Goal: Task Accomplishment & Management: Complete application form

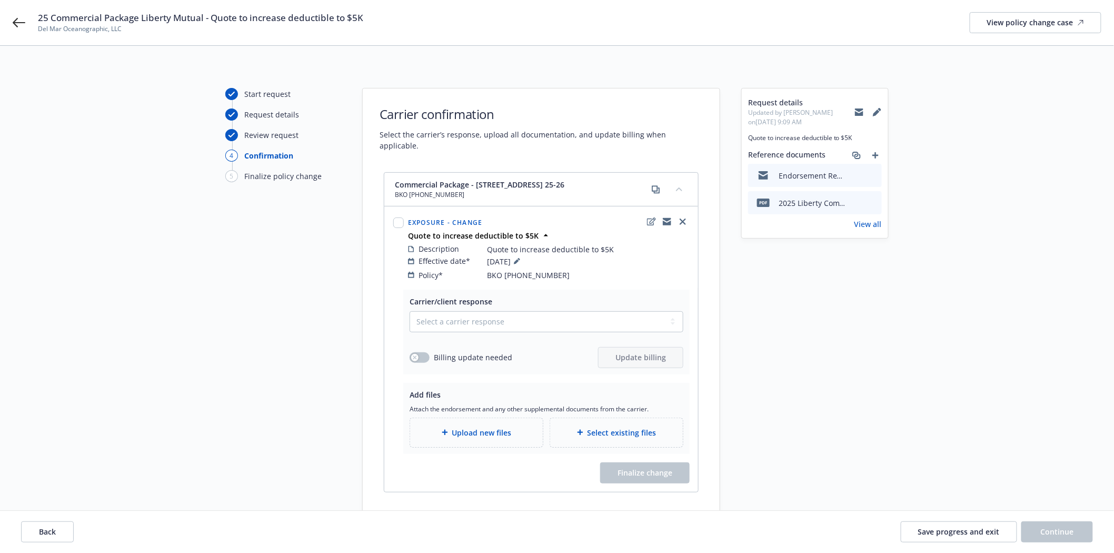
click at [168, 225] on div "Start request Request details Review request 4 Confirmation 5 Finalize policy c…" at bounding box center [557, 303] width 1089 height 430
click at [19, 22] on icon at bounding box center [19, 22] width 13 height 9
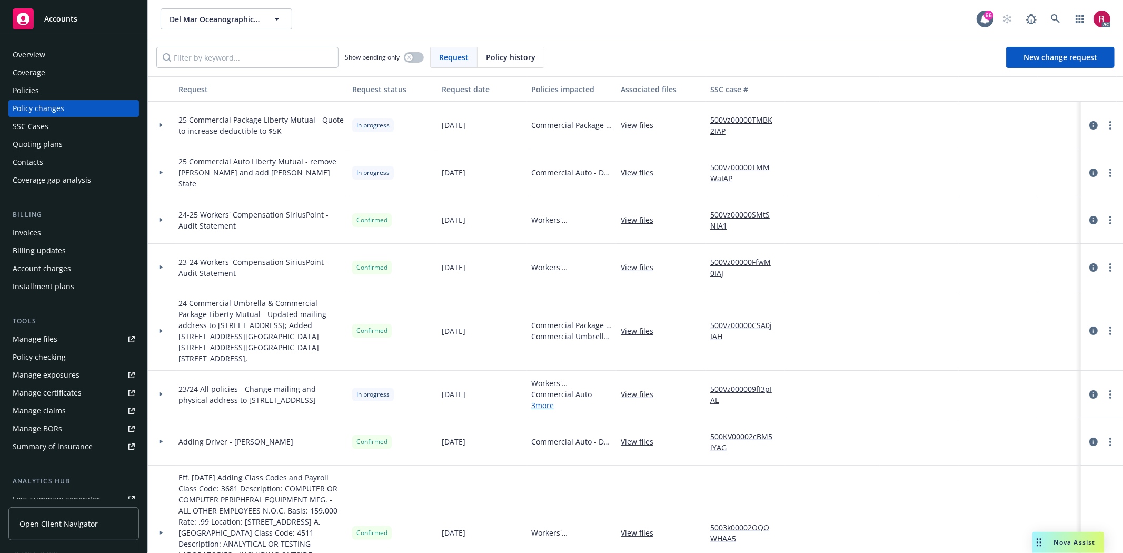
click at [41, 96] on div "Policies" at bounding box center [74, 90] width 122 height 17
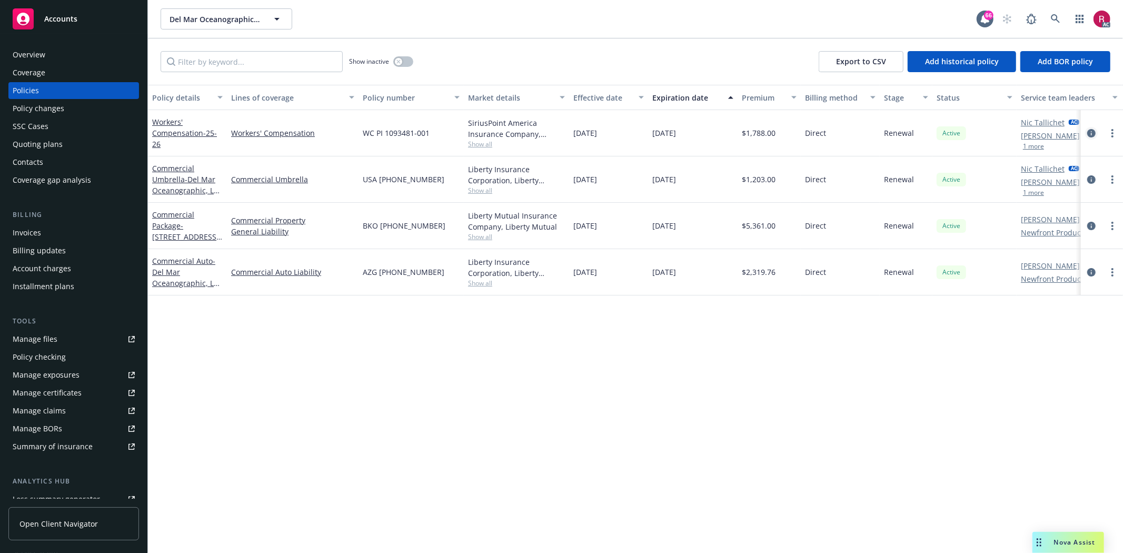
click at [1093, 132] on icon "circleInformation" at bounding box center [1091, 133] width 8 height 8
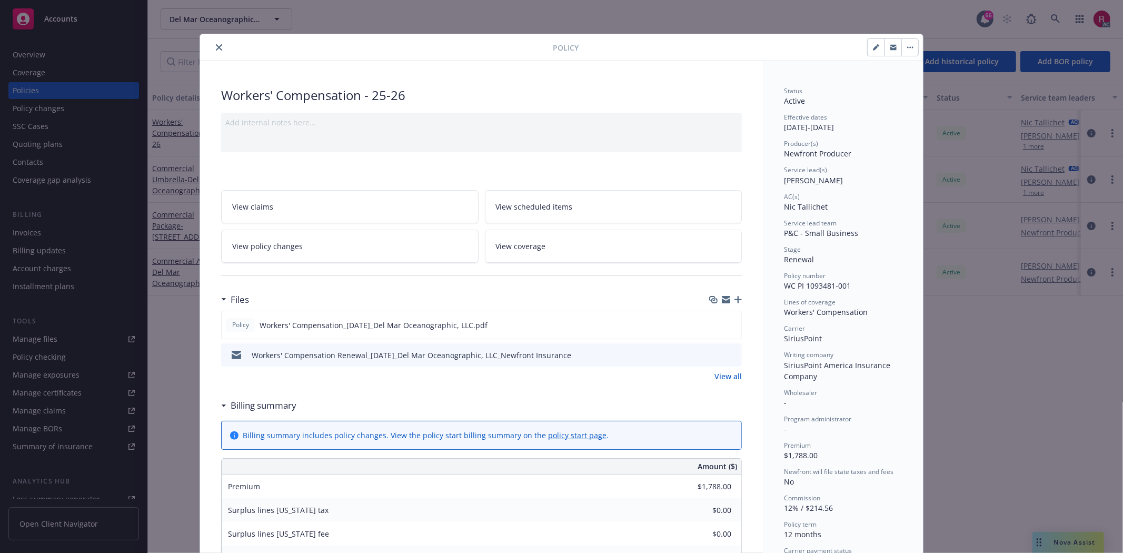
click at [258, 129] on div "Add internal notes here..." at bounding box center [481, 132] width 521 height 39
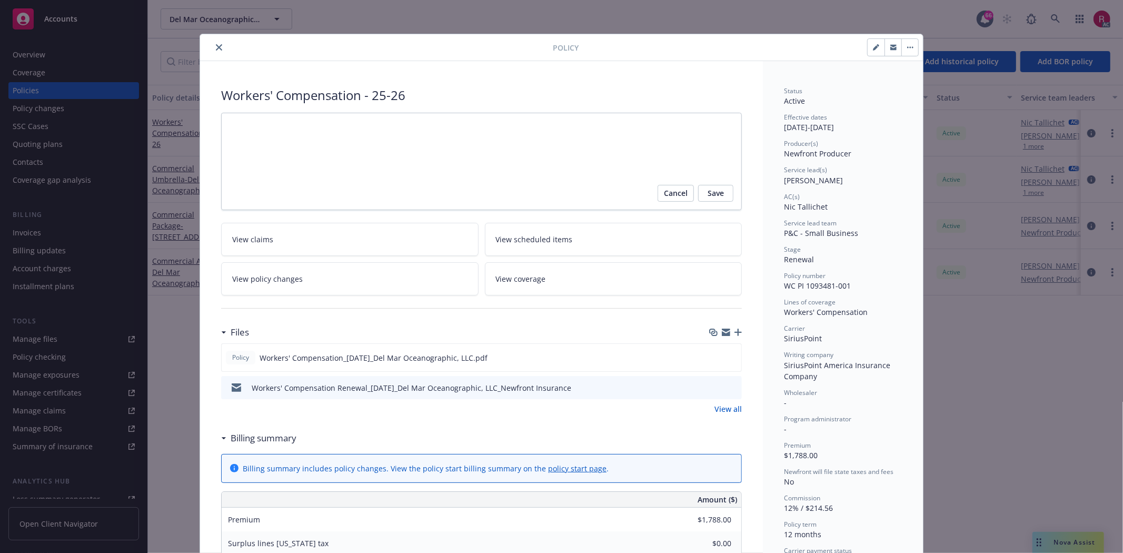
click at [424, 62] on div "Workers' Compensation - 25-26 Cancel Save View claims View scheduled items View…" at bounding box center [481, 541] width 563 height 961
click at [213, 51] on button "close" at bounding box center [219, 47] width 13 height 13
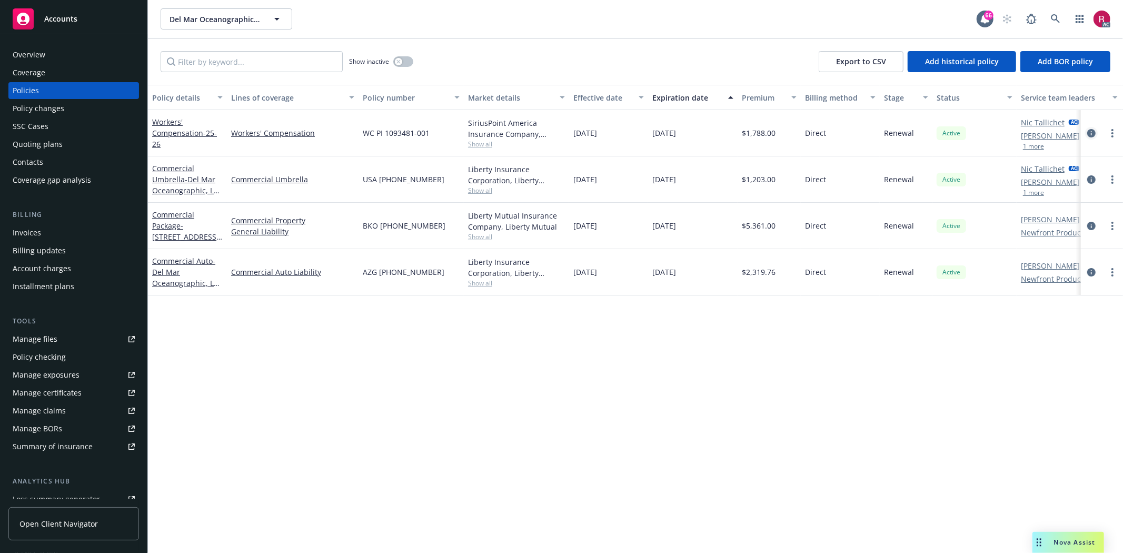
click at [1092, 129] on icon "circleInformation" at bounding box center [1091, 133] width 8 height 8
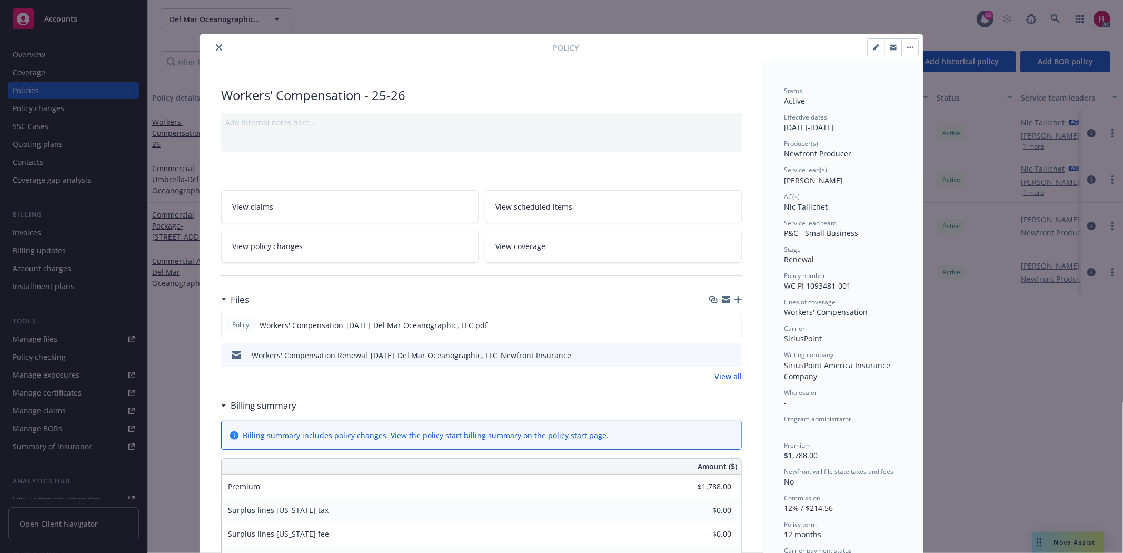
scroll to position [32, 0]
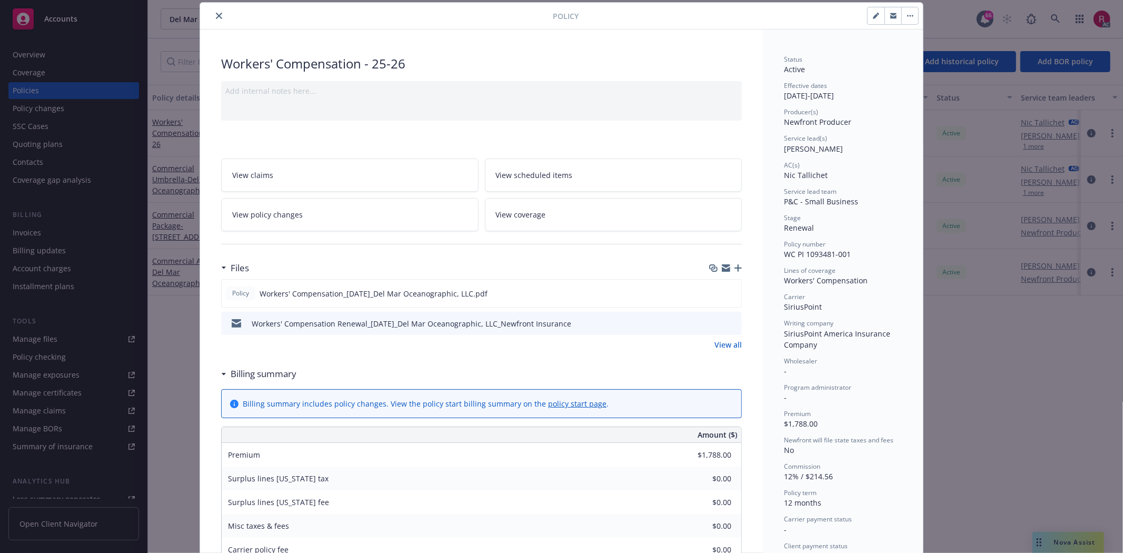
click at [218, 17] on button "close" at bounding box center [219, 15] width 13 height 13
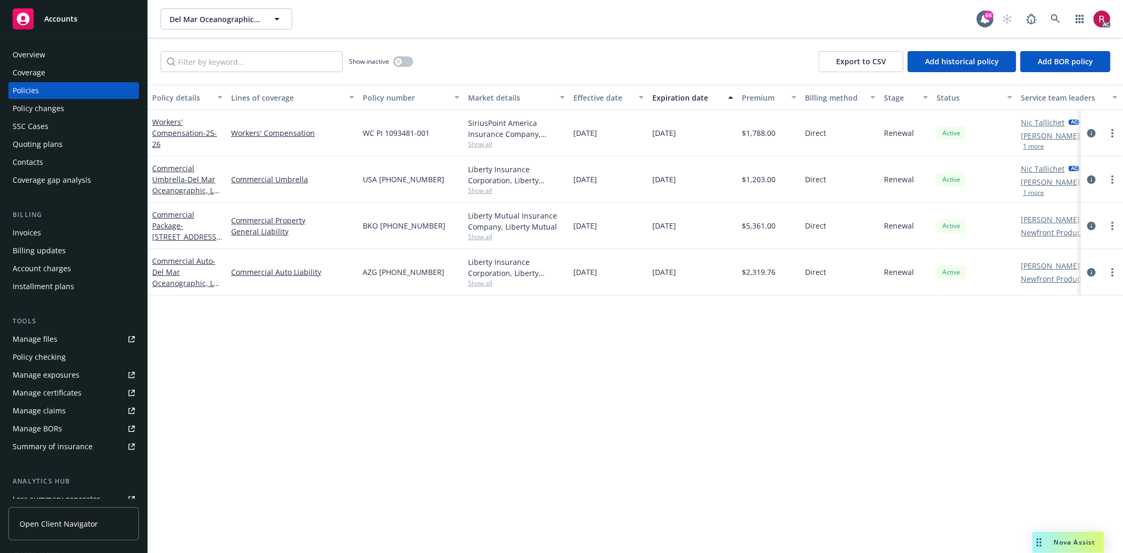
click at [55, 103] on div "Policy changes" at bounding box center [39, 108] width 52 height 17
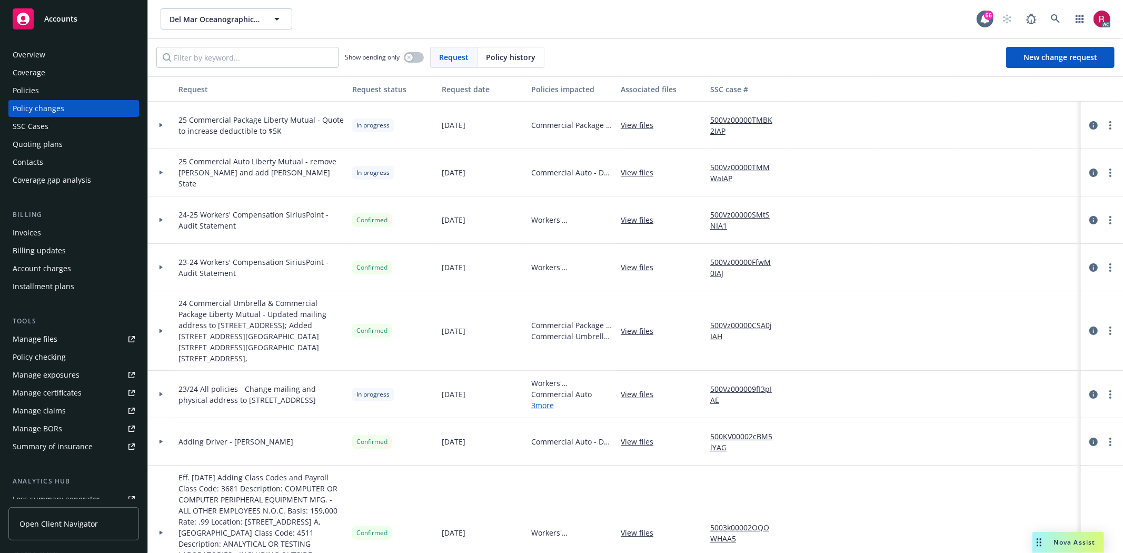
click at [162, 126] on icon at bounding box center [161, 125] width 4 height 4
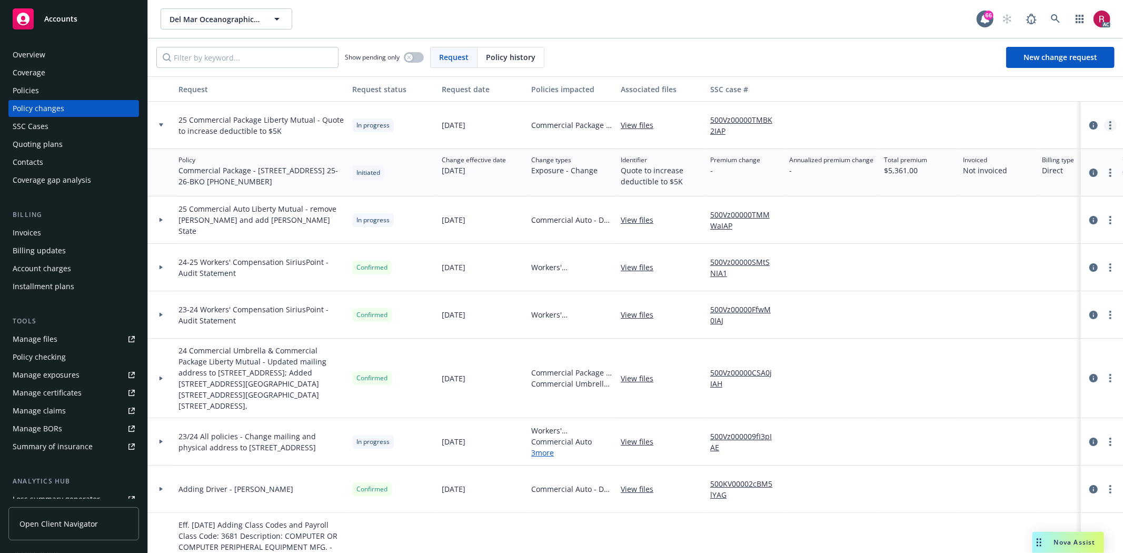
click at [1109, 128] on icon "more" at bounding box center [1110, 125] width 2 height 8
click at [972, 208] on link "Resume workflow" at bounding box center [1016, 210] width 181 height 21
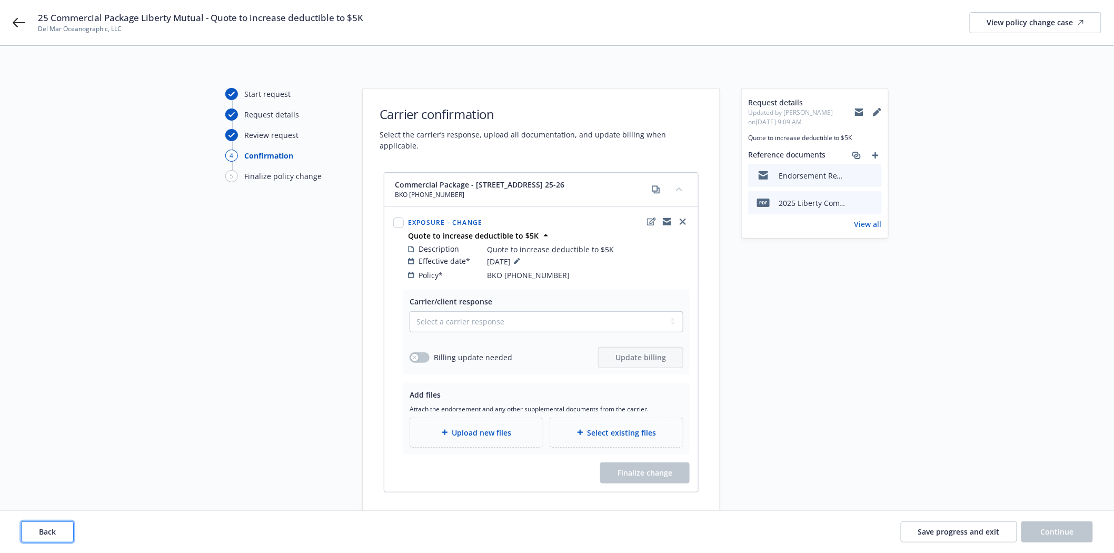
click at [53, 537] on button "Back" at bounding box center [47, 531] width 53 height 21
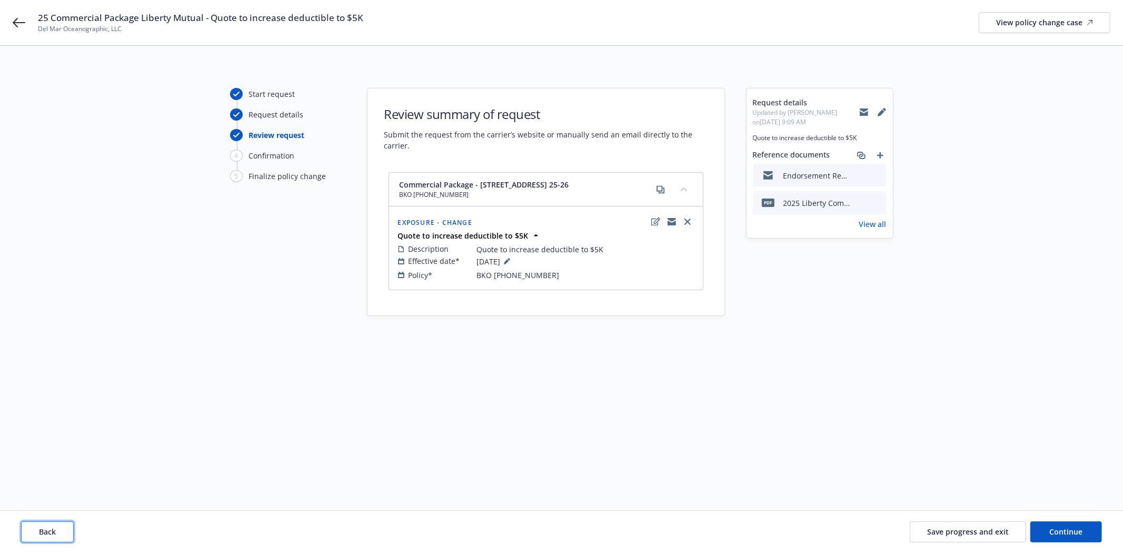
click at [52, 534] on span "Back" at bounding box center [47, 531] width 17 height 10
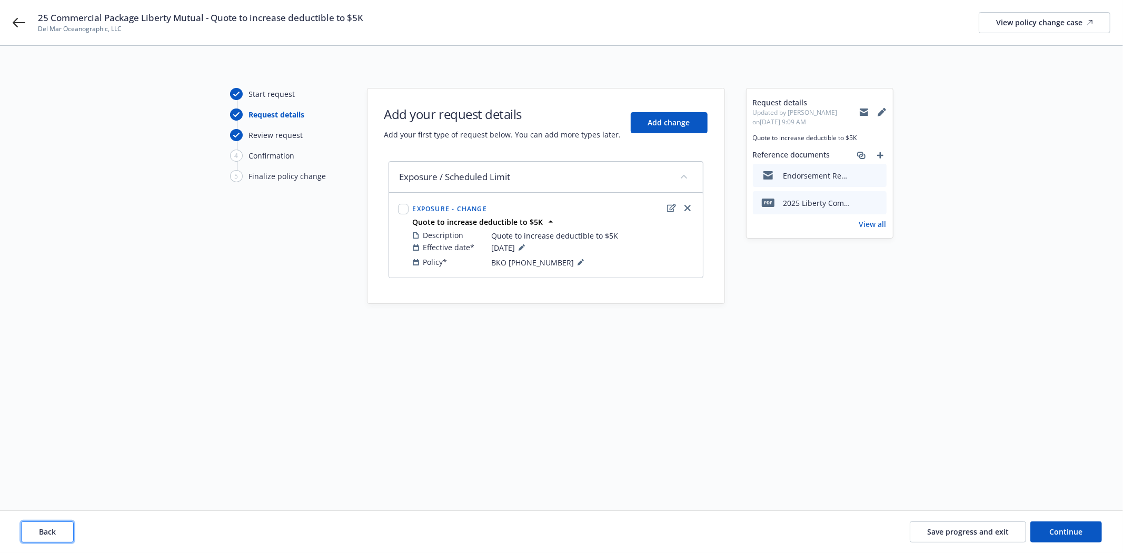
click at [52, 534] on span "Back" at bounding box center [47, 531] width 17 height 10
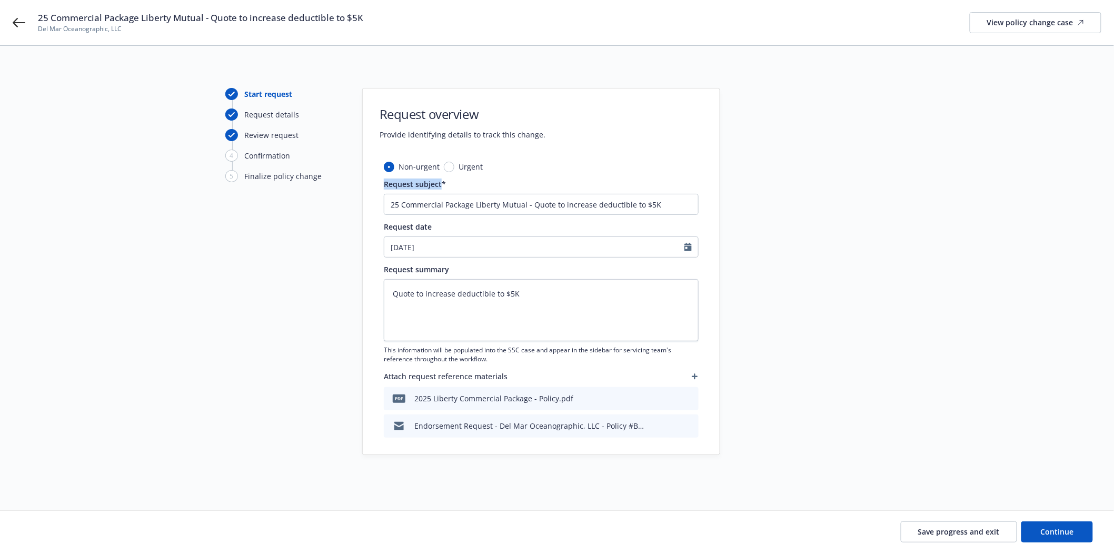
drag, startPoint x: 380, startPoint y: 187, endPoint x: 442, endPoint y: 183, distance: 62.3
click at [442, 183] on div "Non-urgent Urgent Request subject* 25 Commercial Package Liberty Mutual - Quote…" at bounding box center [541, 307] width 357 height 293
copy span "Request subject"
click at [1069, 534] on span "Continue" at bounding box center [1057, 531] width 33 height 10
type textarea "x"
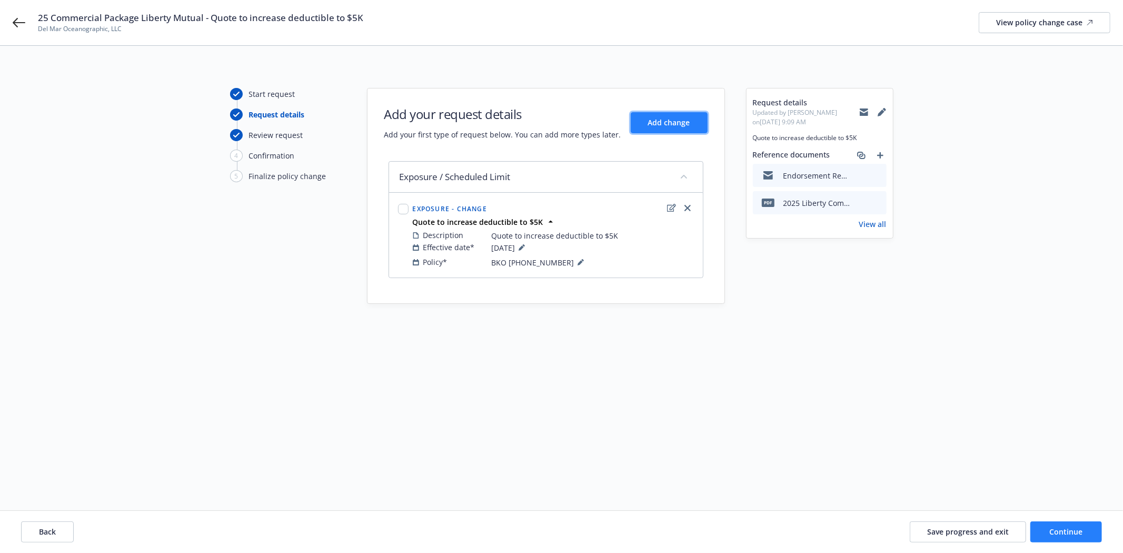
click at [674, 122] on span "Add change" at bounding box center [669, 122] width 42 height 10
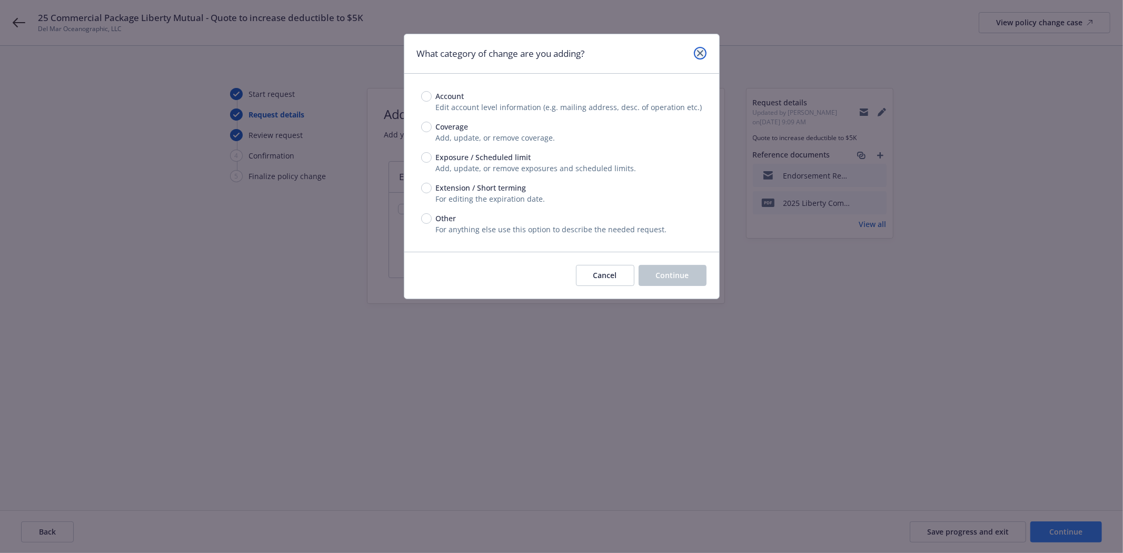
click at [704, 55] on link "close" at bounding box center [700, 53] width 13 height 13
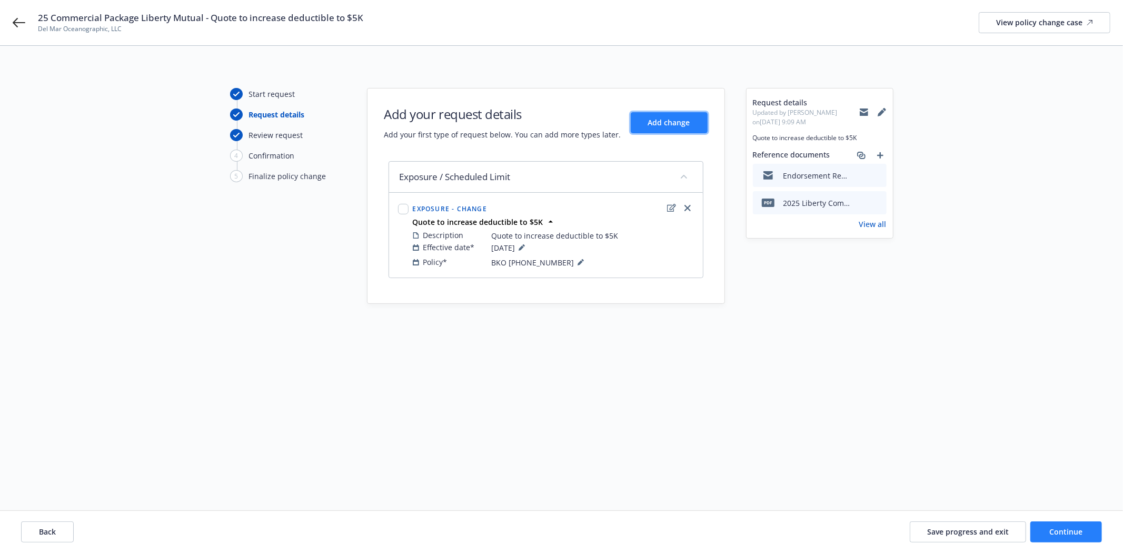
click at [672, 124] on span "Add change" at bounding box center [669, 122] width 42 height 10
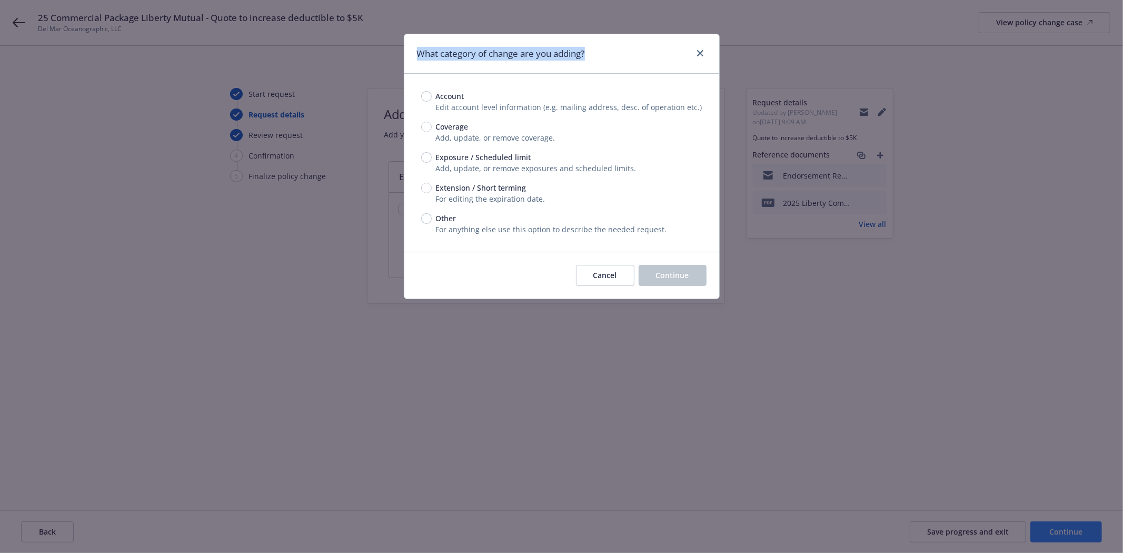
drag, startPoint x: 417, startPoint y: 54, endPoint x: 630, endPoint y: 54, distance: 212.1
click at [630, 54] on div "What category of change are you adding?" at bounding box center [561, 53] width 315 height 39
copy h1 "What category of change are you adding?"
drag, startPoint x: 699, startPoint y: 48, endPoint x: 724, endPoint y: 60, distance: 28.0
click at [699, 48] on link "close" at bounding box center [700, 53] width 13 height 13
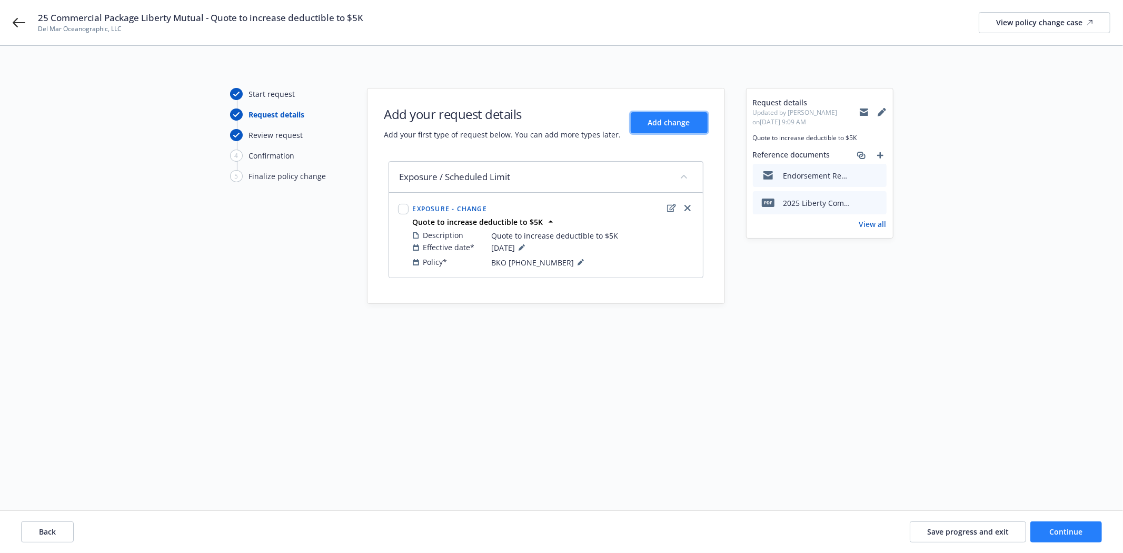
click at [678, 122] on span "Add change" at bounding box center [669, 122] width 42 height 10
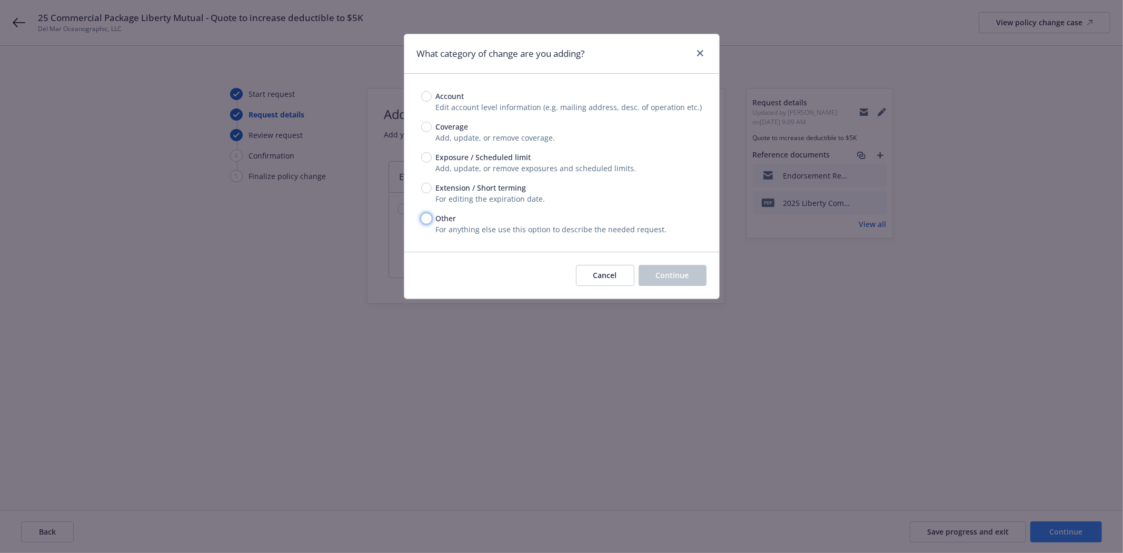
click at [424, 216] on input "Other" at bounding box center [426, 218] width 11 height 11
radio input "true"
click at [655, 269] on button "Continue" at bounding box center [673, 275] width 68 height 21
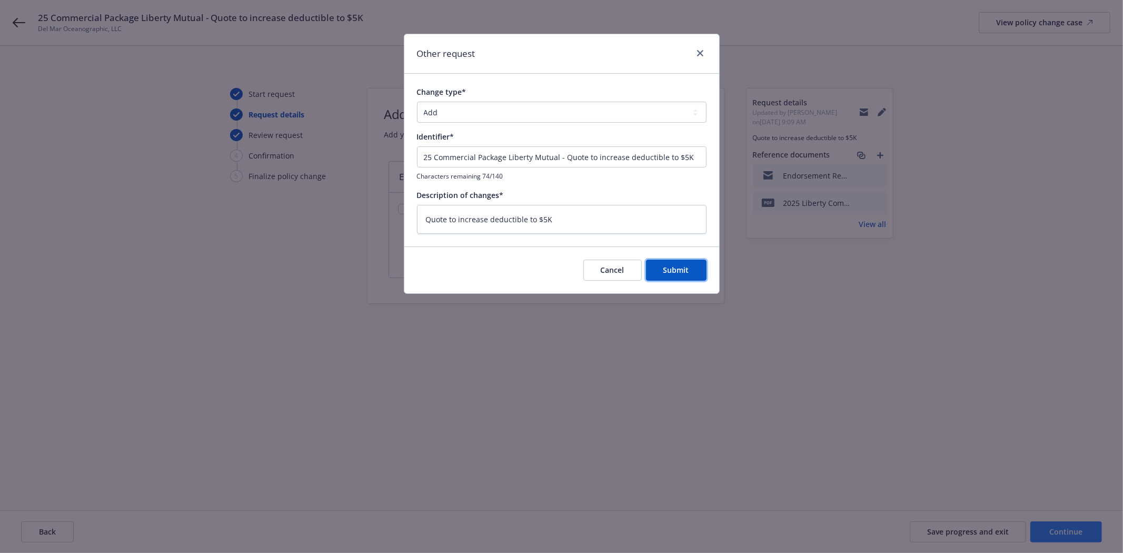
drag, startPoint x: 682, startPoint y: 274, endPoint x: 682, endPoint y: 280, distance: 5.8
click at [682, 274] on span "Submit" at bounding box center [676, 270] width 26 height 10
type textarea "x"
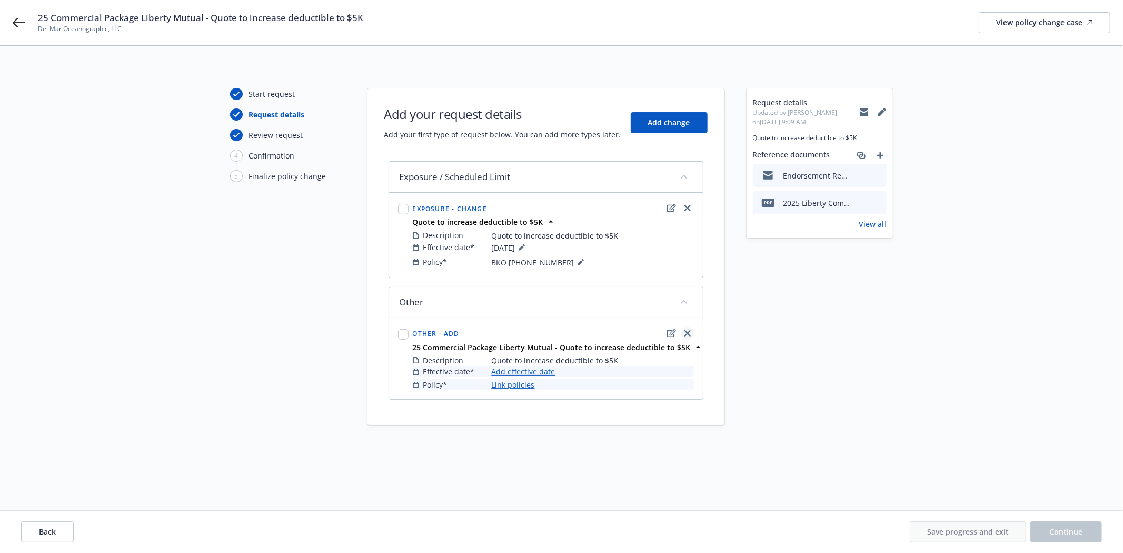
click at [686, 335] on icon "close" at bounding box center [687, 333] width 6 height 6
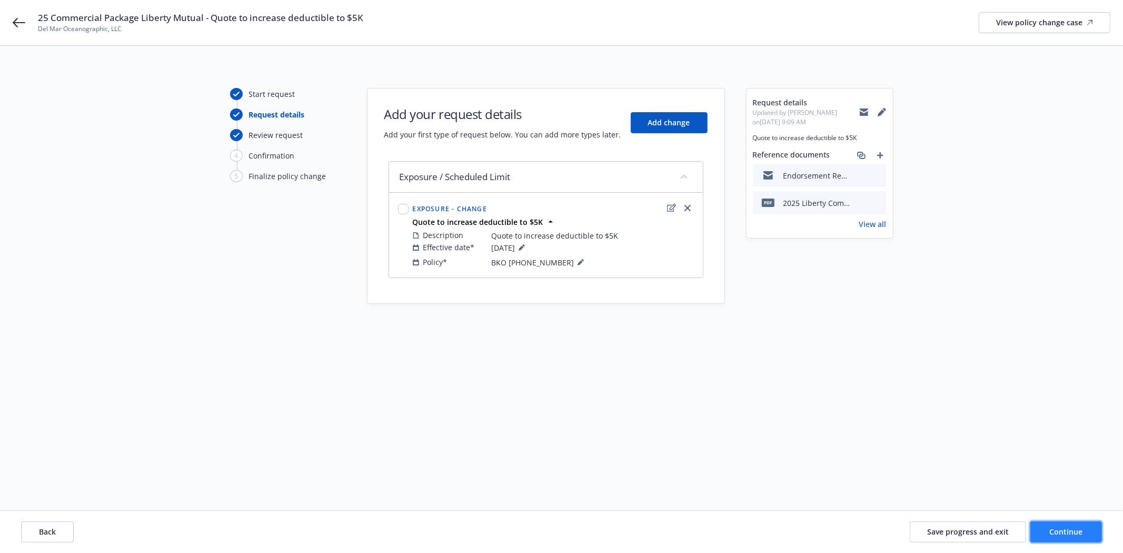
click at [1082, 533] on button "Continue" at bounding box center [1066, 531] width 72 height 21
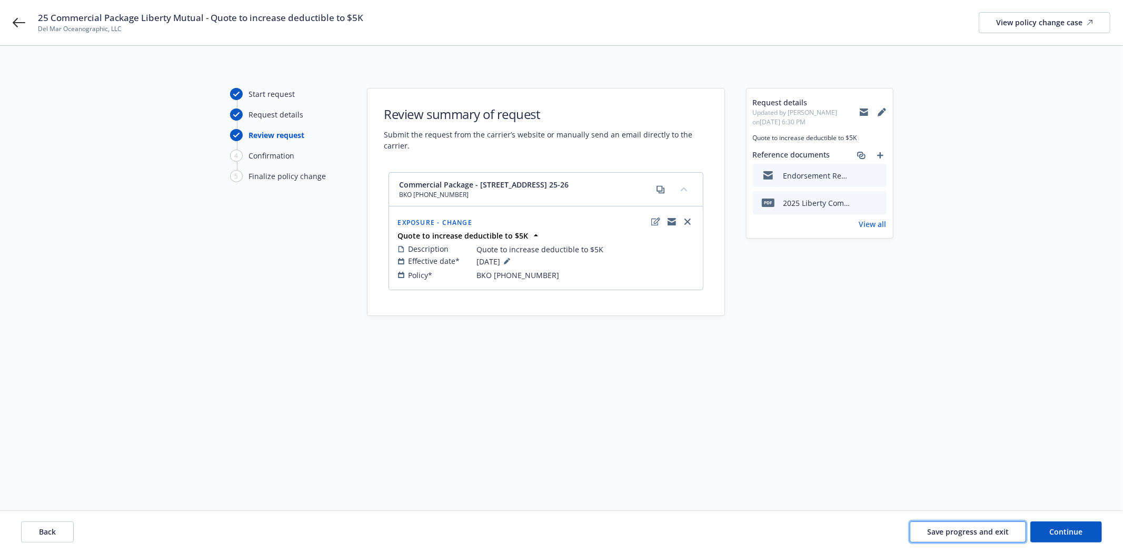
click at [969, 530] on span "Save progress and exit" at bounding box center [968, 531] width 82 height 10
